Goal: Information Seeking & Learning: Check status

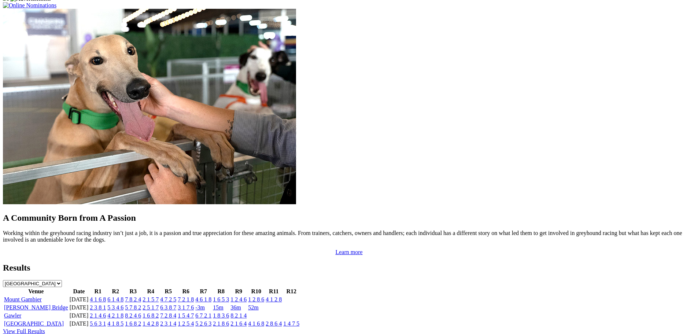
scroll to position [587, 0]
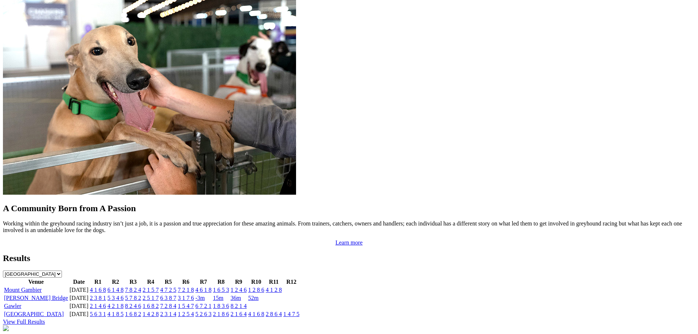
click at [68, 295] on link "[PERSON_NAME] Bridge" at bounding box center [36, 298] width 64 height 6
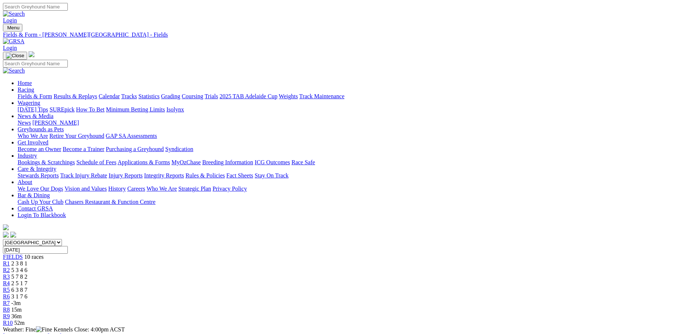
click at [321, 280] on div "R4 2 5 1 7" at bounding box center [349, 283] width 693 height 7
click at [27, 280] on span "2 5 1 7" at bounding box center [19, 283] width 16 height 6
click at [10, 267] on link "R2" at bounding box center [6, 270] width 7 height 6
click at [276, 273] on div "R3 5 7 8 2" at bounding box center [349, 276] width 693 height 7
drag, startPoint x: 290, startPoint y: 131, endPoint x: 294, endPoint y: 130, distance: 4.5
